Goal: Register for event/course

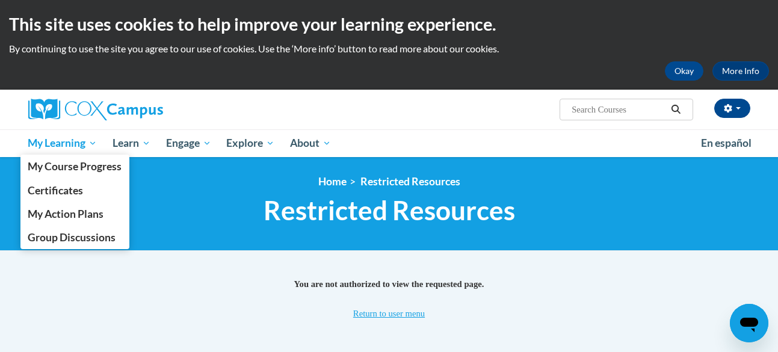
click at [72, 138] on span "My Learning" at bounding box center [62, 143] width 69 height 14
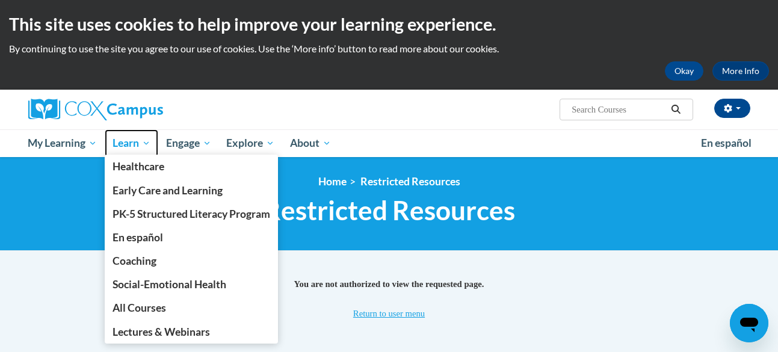
click at [117, 145] on span "Learn" at bounding box center [132, 143] width 38 height 14
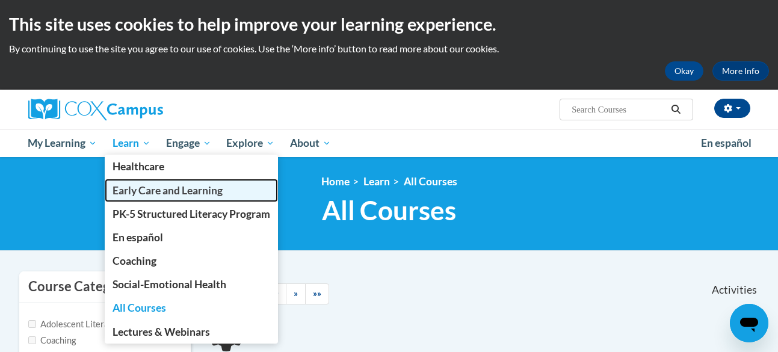
click at [143, 185] on span "Early Care and Learning" at bounding box center [168, 190] width 110 height 13
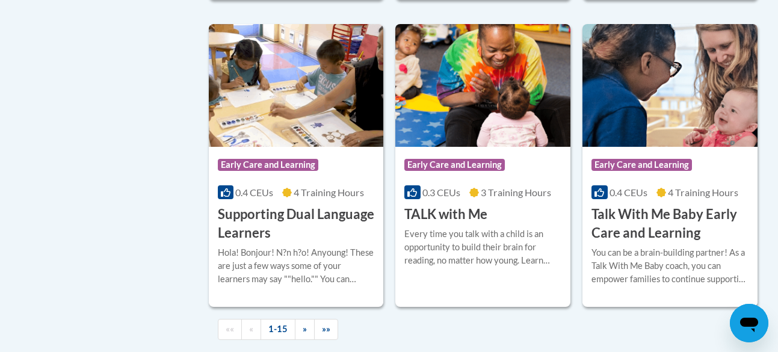
scroll to position [1744, 0]
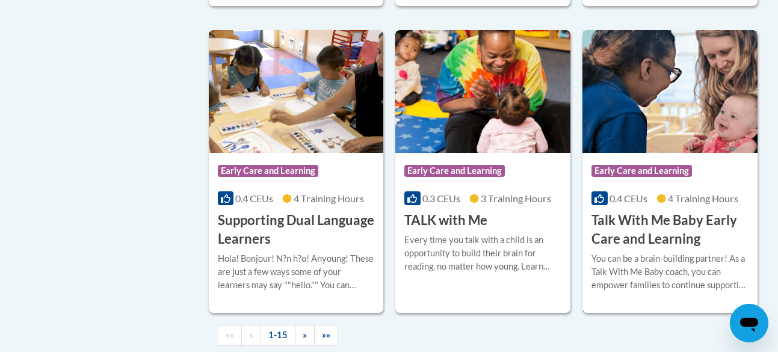
click at [618, 249] on h3 "Talk With Me Baby Early Care and Learning" at bounding box center [670, 229] width 157 height 37
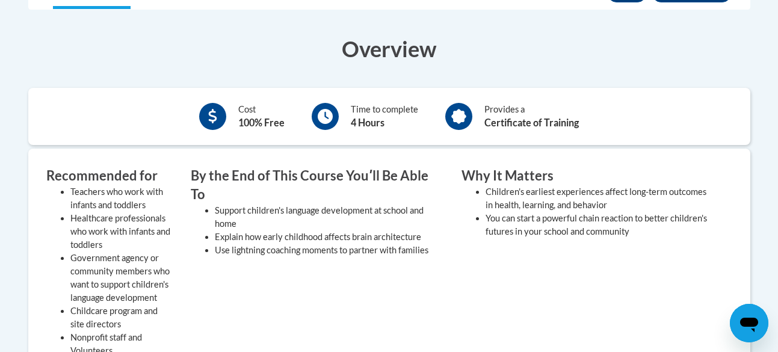
scroll to position [220, 0]
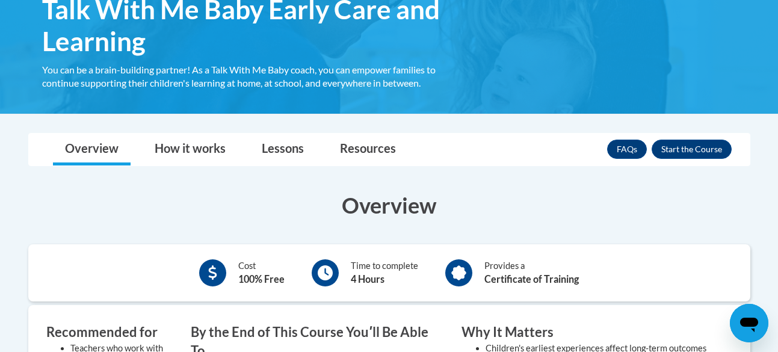
click at [691, 161] on div "FAQs Enroll" at bounding box center [669, 149] width 125 height 31
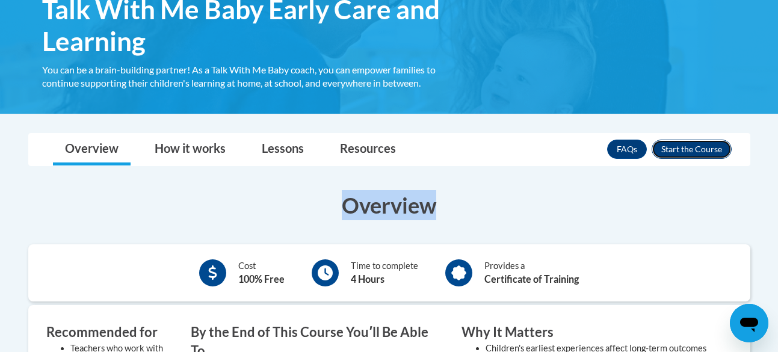
click at [691, 144] on button "Enroll" at bounding box center [692, 149] width 80 height 19
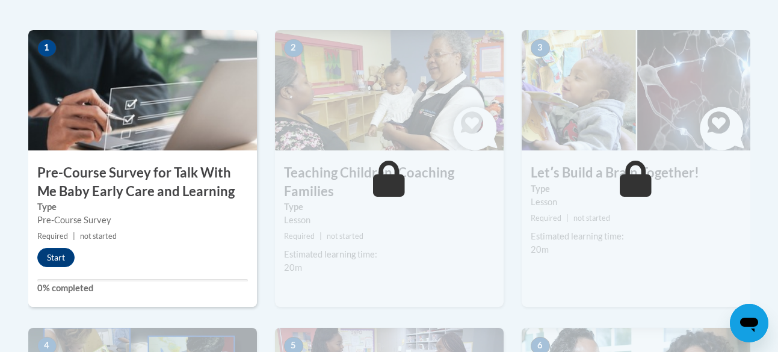
scroll to position [372, 0]
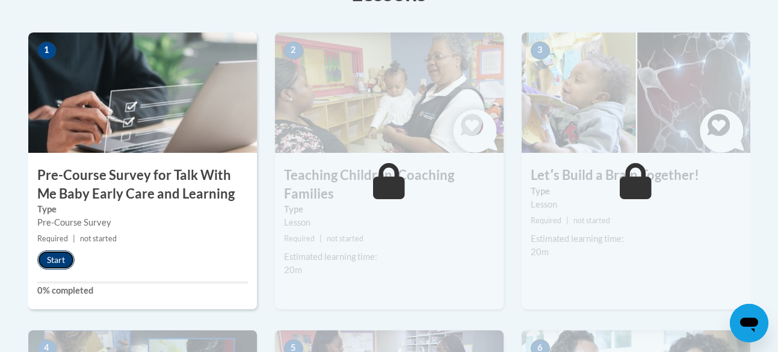
click at [57, 265] on button "Start" at bounding box center [55, 259] width 37 height 19
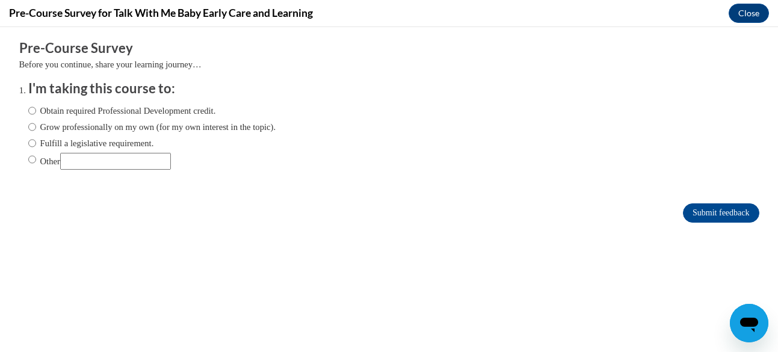
scroll to position [0, 0]
click at [124, 116] on label "Obtain required Professional Development credit." at bounding box center [122, 110] width 188 height 13
click at [36, 116] on input "Obtain required Professional Development credit." at bounding box center [32, 110] width 8 height 13
radio input "true"
click at [703, 216] on input "Submit feedback" at bounding box center [721, 212] width 76 height 19
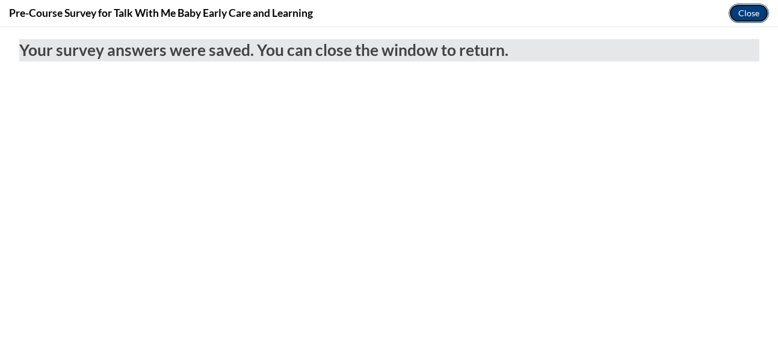
click at [747, 5] on button "Close" at bounding box center [749, 13] width 40 height 19
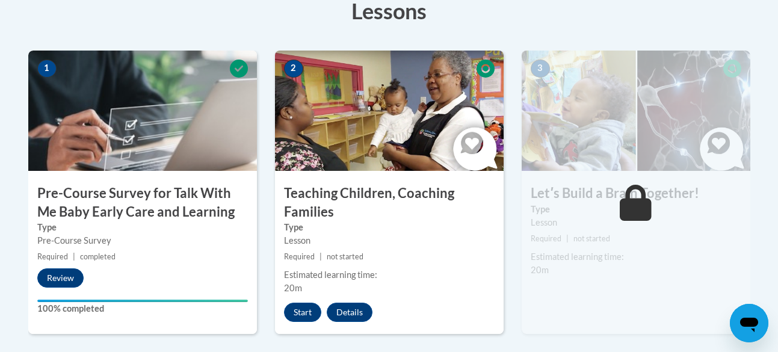
scroll to position [362, 0]
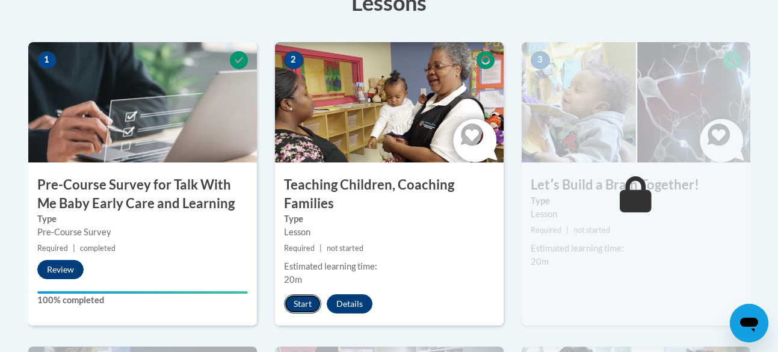
click at [300, 304] on button "Start" at bounding box center [302, 303] width 37 height 19
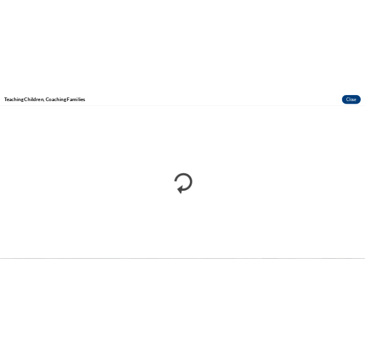
scroll to position [0, 0]
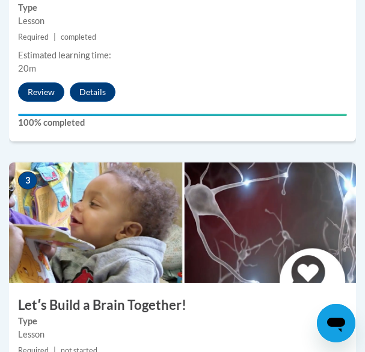
scroll to position [1132, 0]
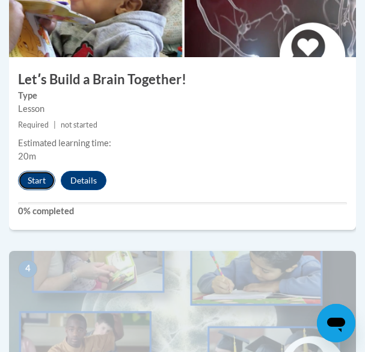
click at [42, 180] on button "Start" at bounding box center [36, 180] width 37 height 19
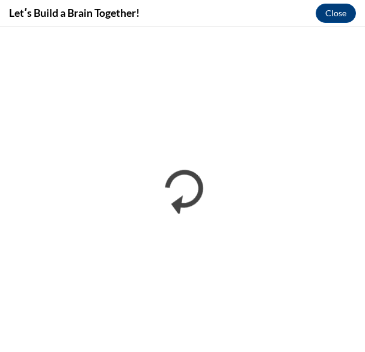
scroll to position [0, 0]
